Goal: Information Seeking & Learning: Learn about a topic

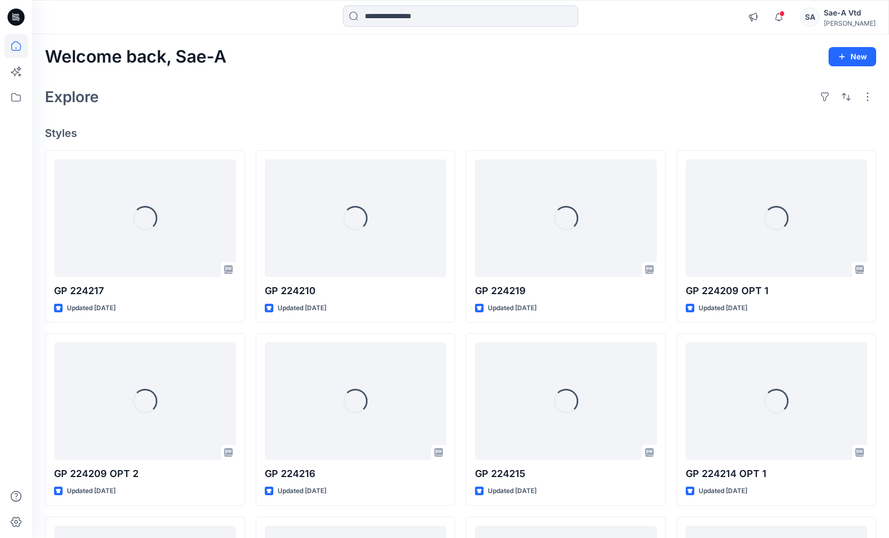
click at [785, 14] on span at bounding box center [781, 14] width 5 height 6
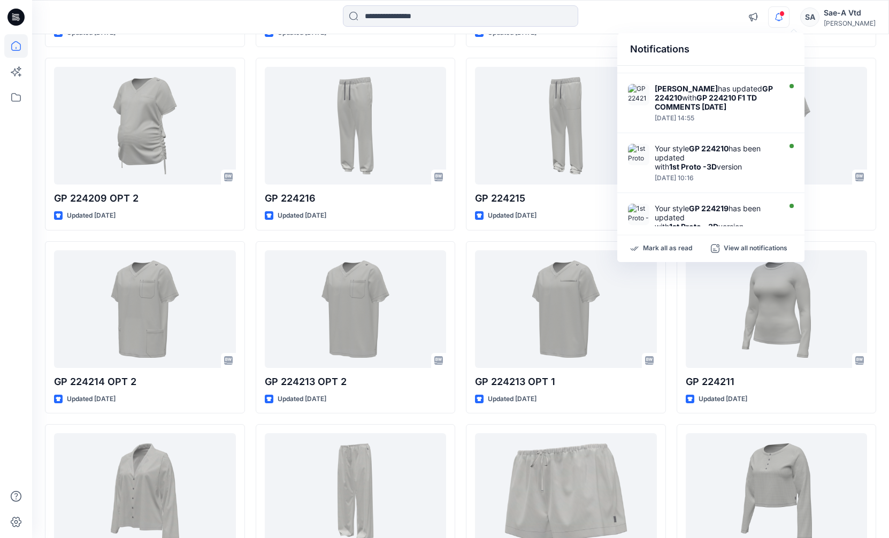
scroll to position [263, 0]
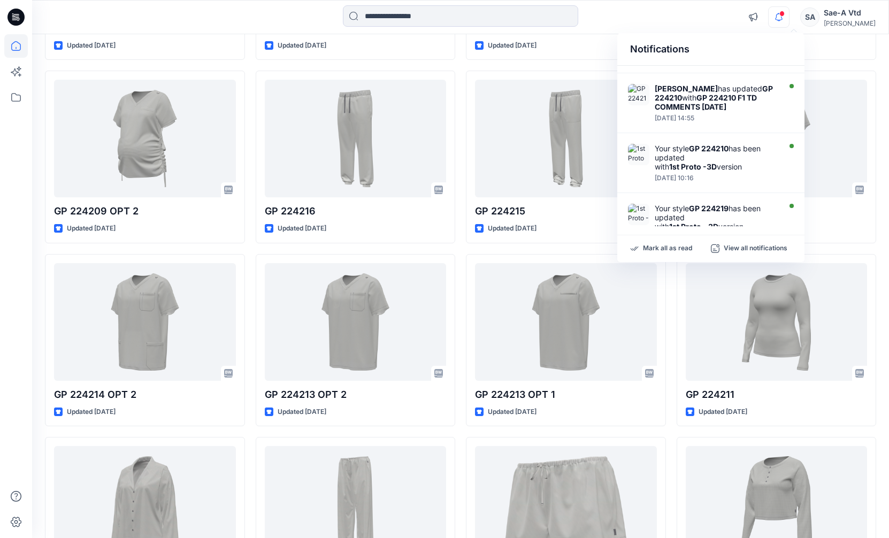
click at [879, 149] on div "Welcome back, Sae-A New Explore Styles GP 224217 Updated [DATE] GP 224209 OPT 2…" at bounding box center [460, 289] width 857 height 1034
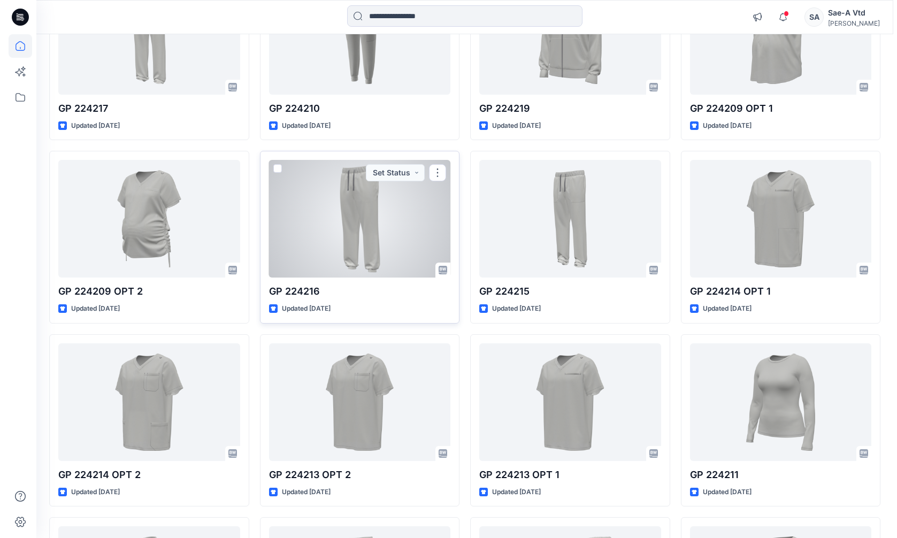
scroll to position [0, 0]
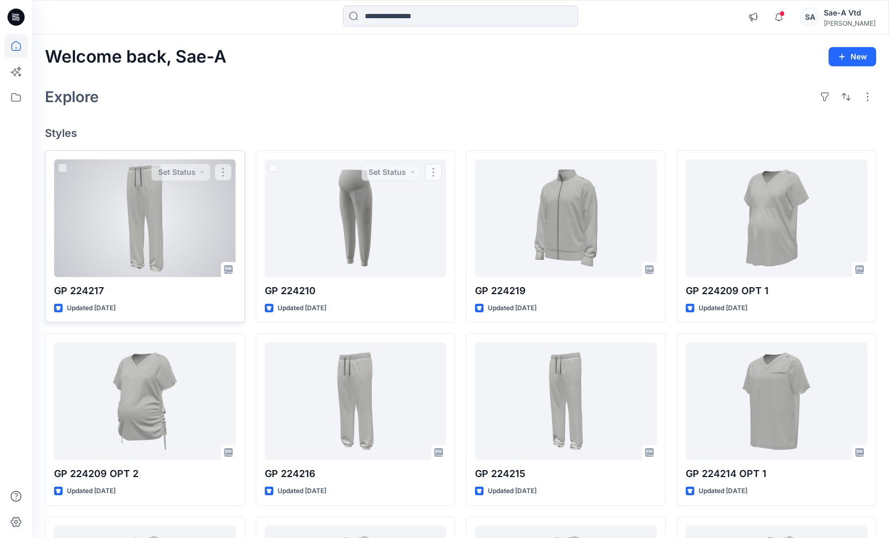
click at [171, 212] on div at bounding box center [145, 218] width 182 height 118
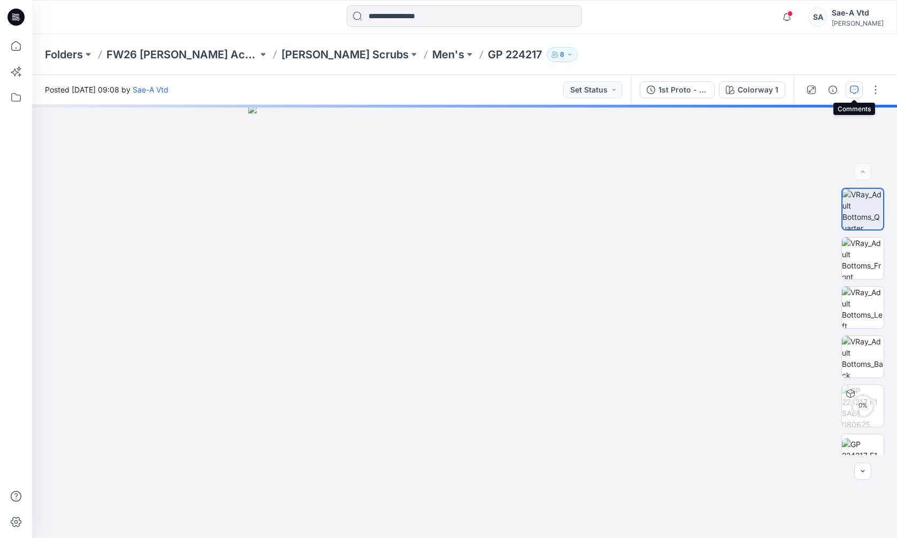
click at [855, 90] on icon "button" at bounding box center [854, 90] width 9 height 9
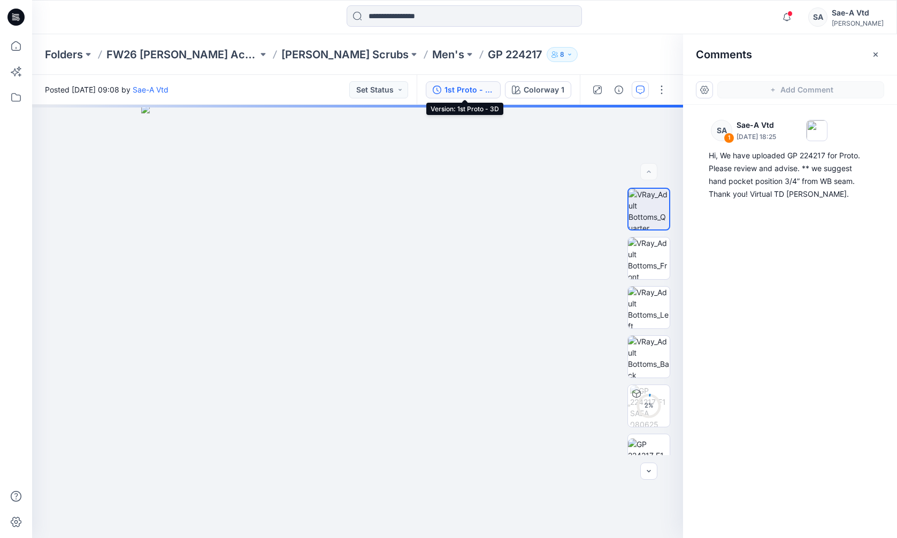
click at [488, 91] on div "1st Proto - 3D" at bounding box center [469, 90] width 49 height 12
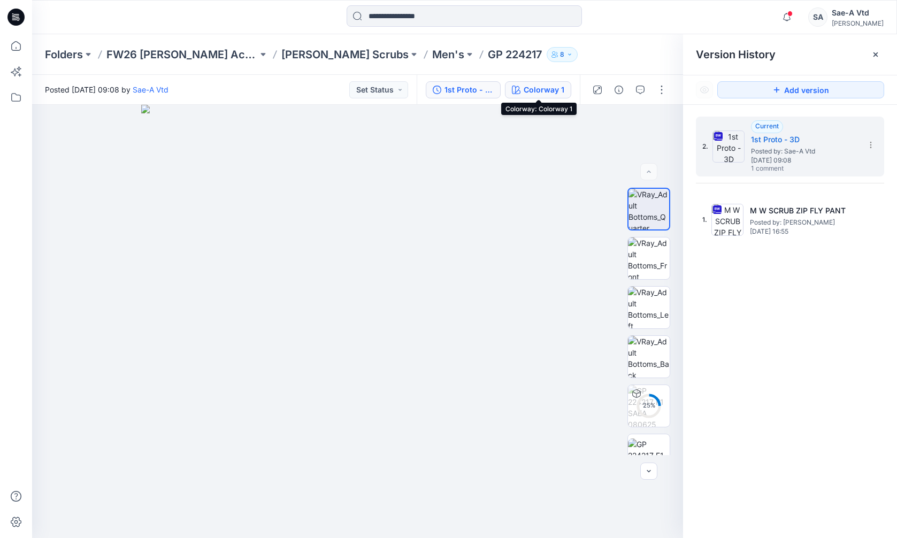
click at [548, 89] on div "Colorway 1" at bounding box center [544, 90] width 41 height 12
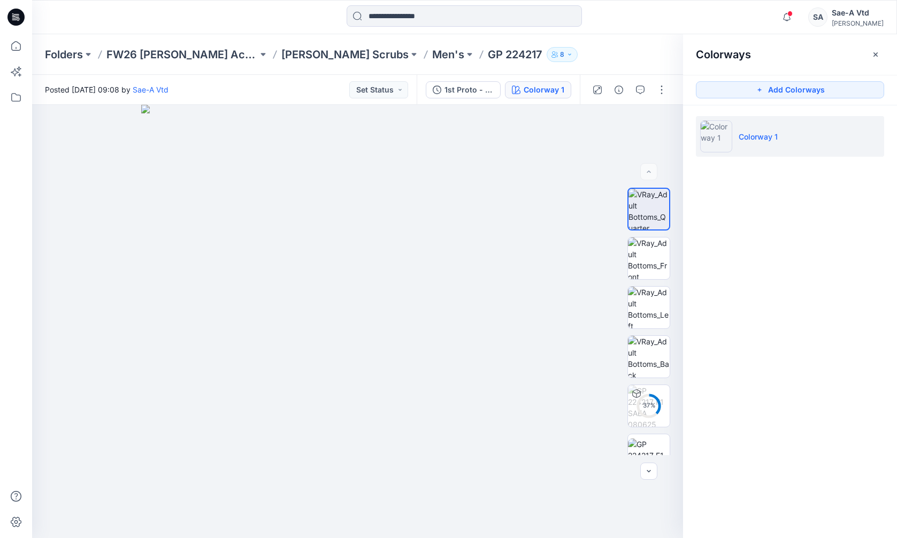
click at [799, 132] on li "Colorway 1" at bounding box center [790, 136] width 188 height 41
click at [479, 89] on div "1st Proto - 3D" at bounding box center [469, 90] width 49 height 12
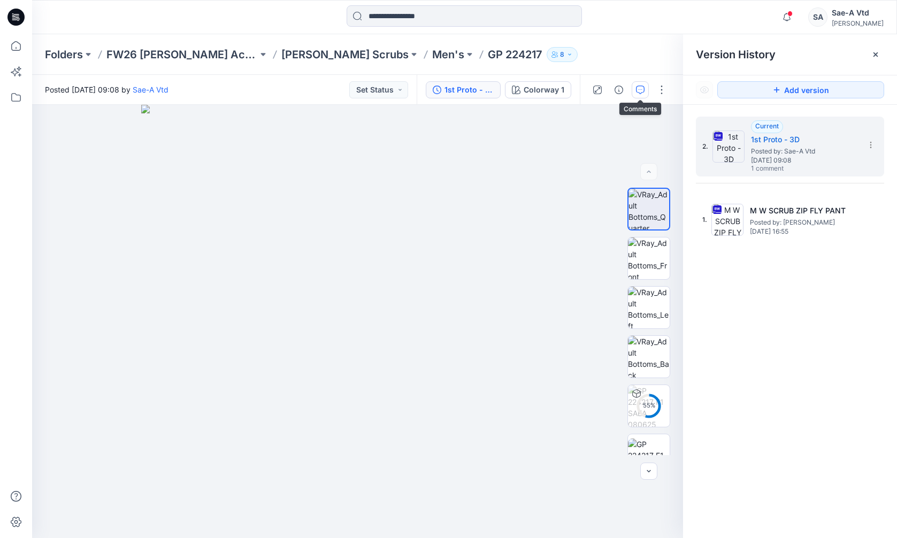
click at [636, 87] on icon "button" at bounding box center [640, 90] width 9 height 9
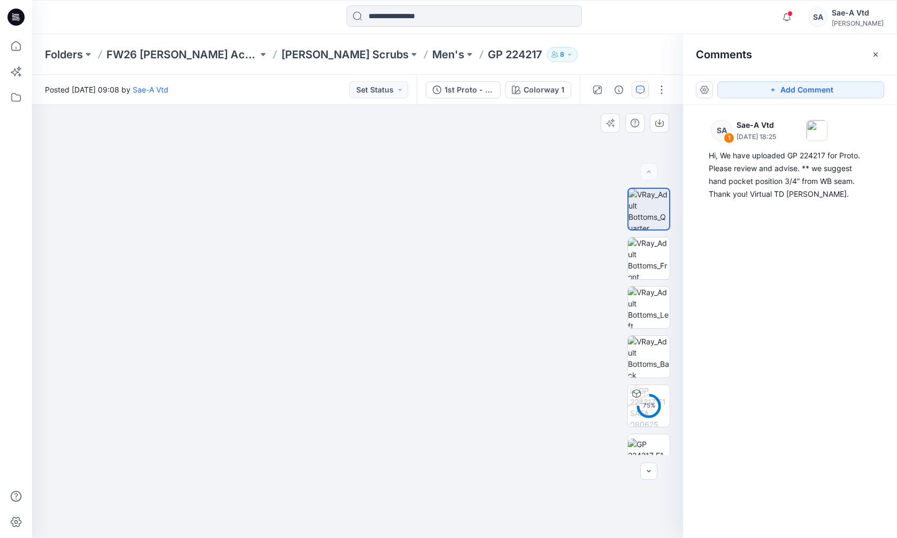
drag, startPoint x: 339, startPoint y: 166, endPoint x: 339, endPoint y: 396, distance: 230.0
drag, startPoint x: 309, startPoint y: 266, endPoint x: 337, endPoint y: 248, distance: 33.7
click at [337, 248] on img at bounding box center [387, 260] width 1485 height 556
drag, startPoint x: 361, startPoint y: 305, endPoint x: 351, endPoint y: 214, distance: 92.0
click at [642, 408] on img at bounding box center [650, 406] width 40 height 42
